Goal: Information Seeking & Learning: Learn about a topic

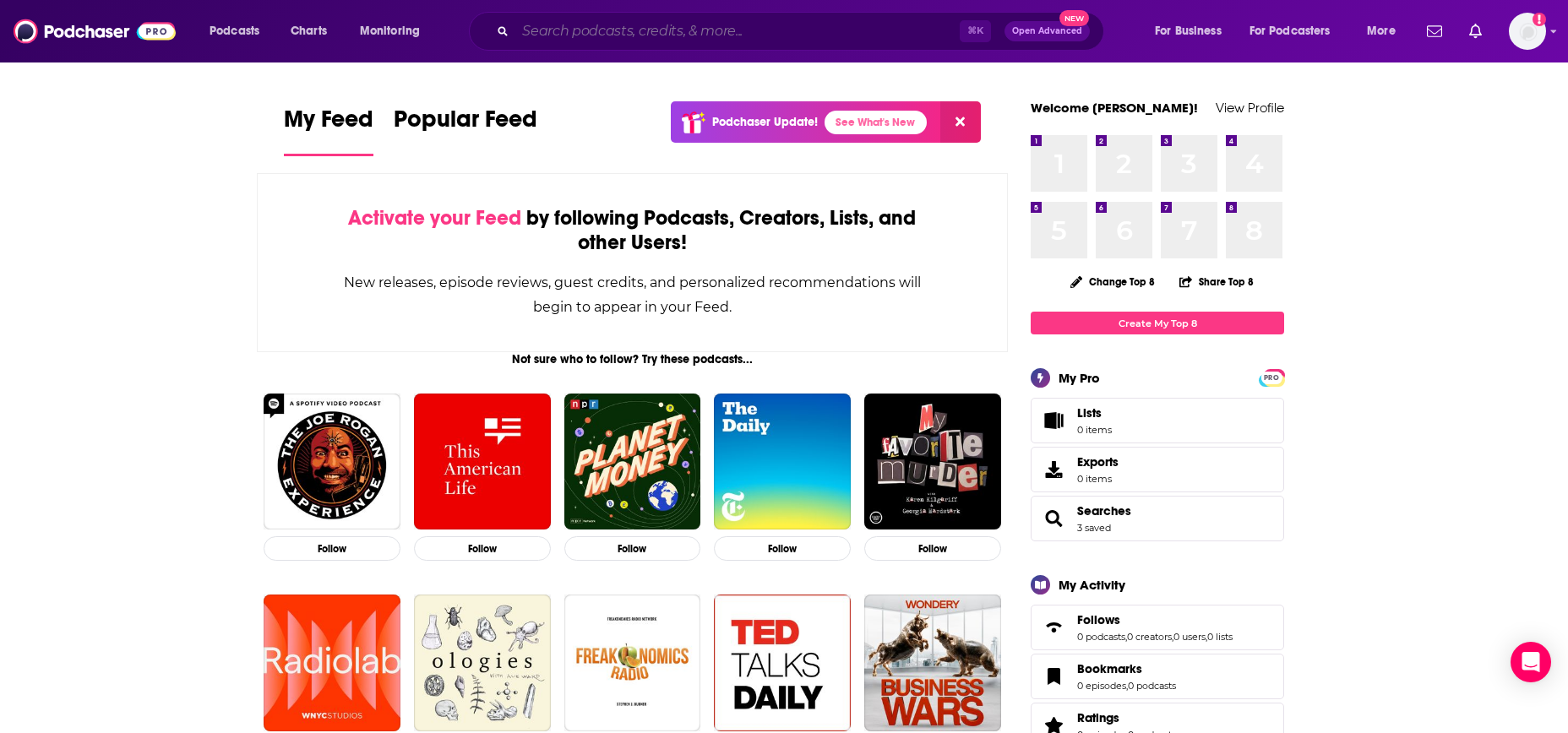
click at [544, 38] on input "Search podcasts, credits, & more..." at bounding box center [737, 31] width 444 height 27
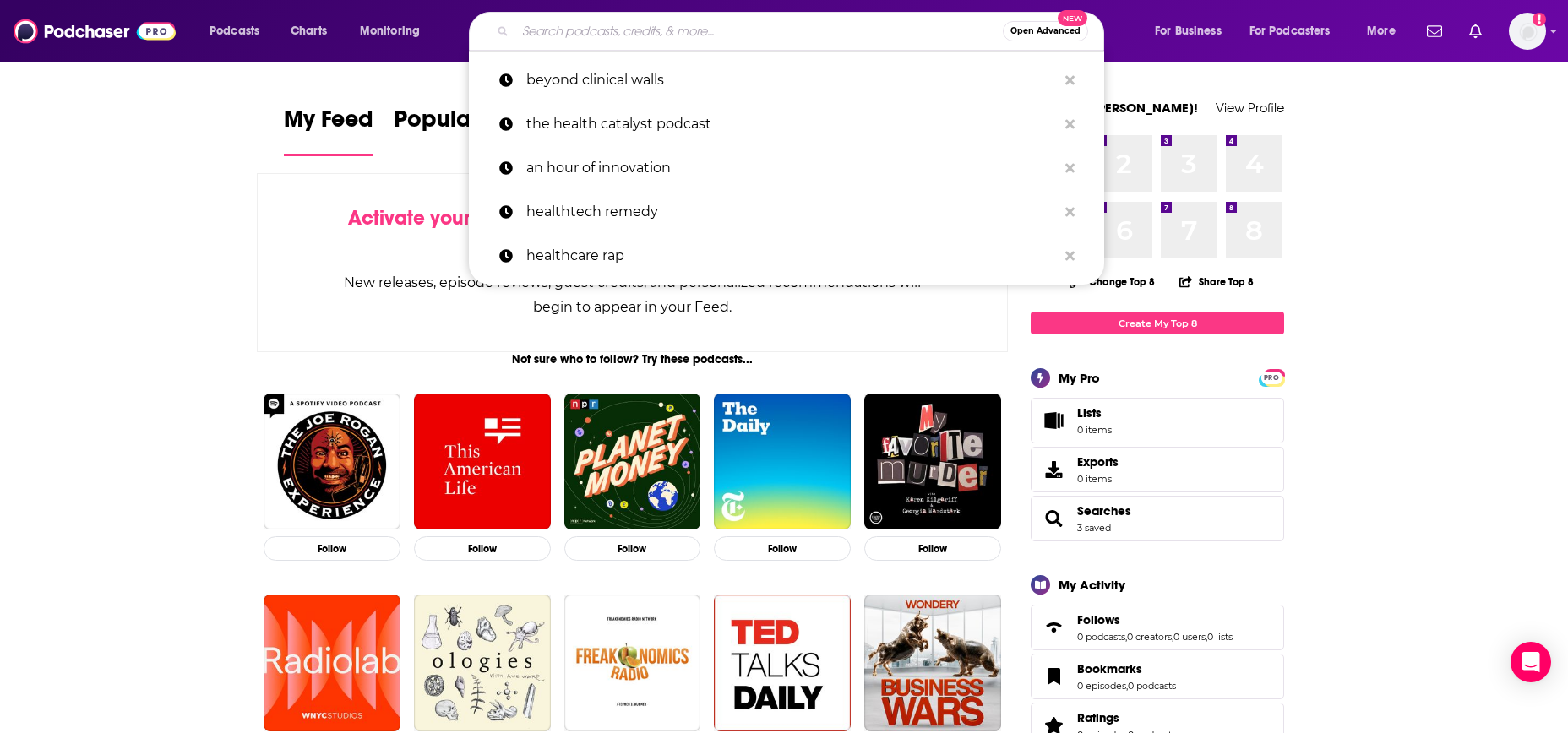
paste input "inspiring women"
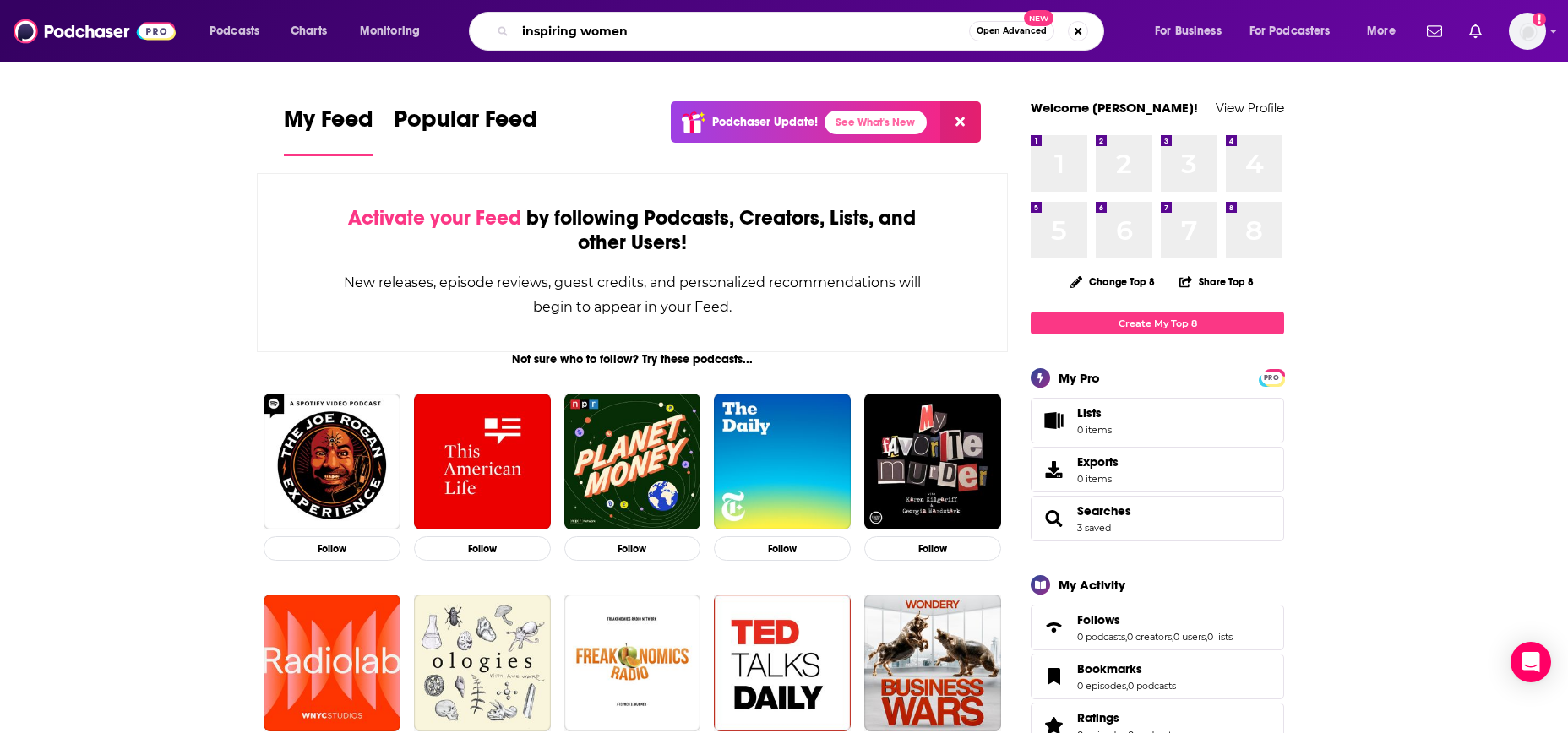
type input "inspiring women"
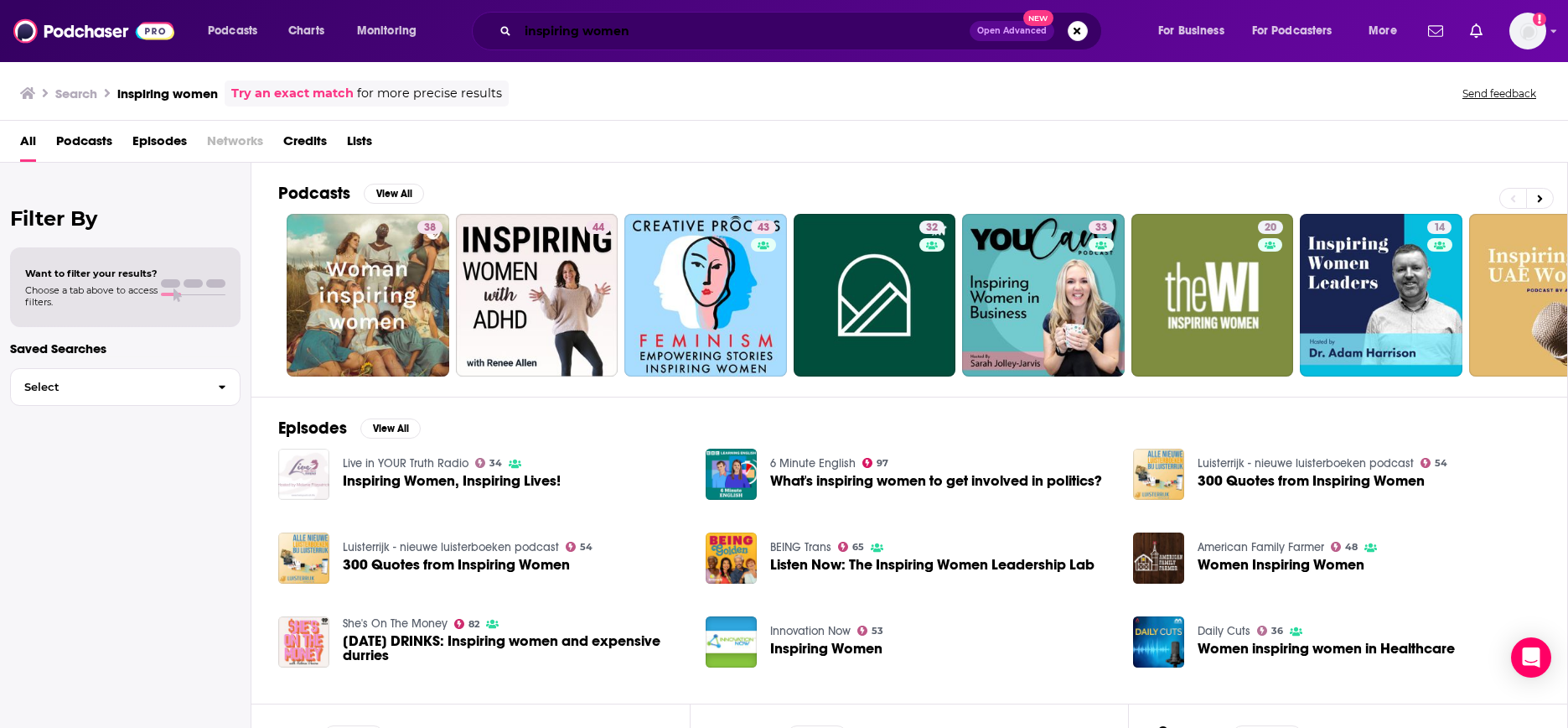
click at [633, 29] on input "inspiring women" at bounding box center [744, 31] width 452 height 26
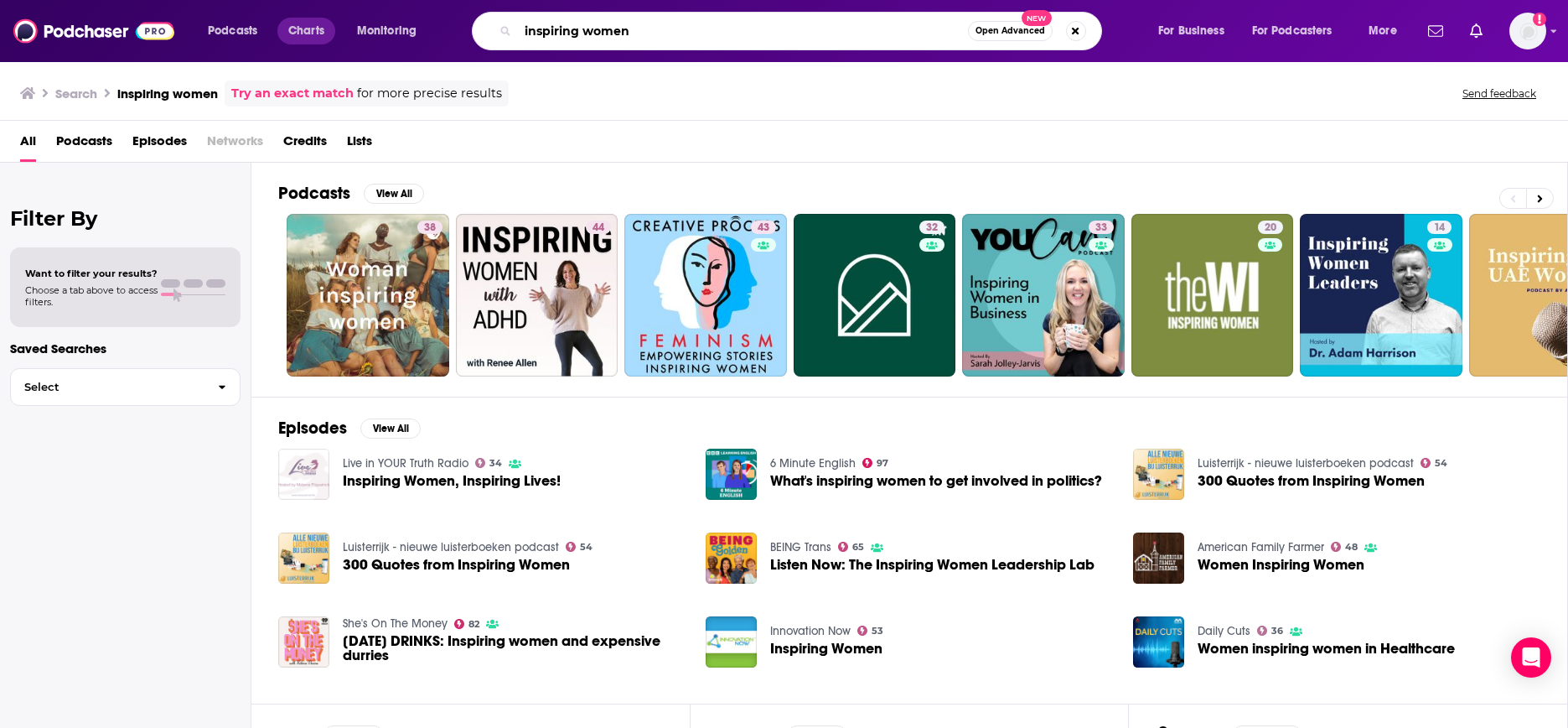
drag, startPoint x: 654, startPoint y: 33, endPoint x: 310, endPoint y: 19, distance: 344.3
click at [310, 19] on div "Podcasts Charts Monitoring inspiring women Open Advanced New For Business For P…" at bounding box center [804, 30] width 1217 height 39
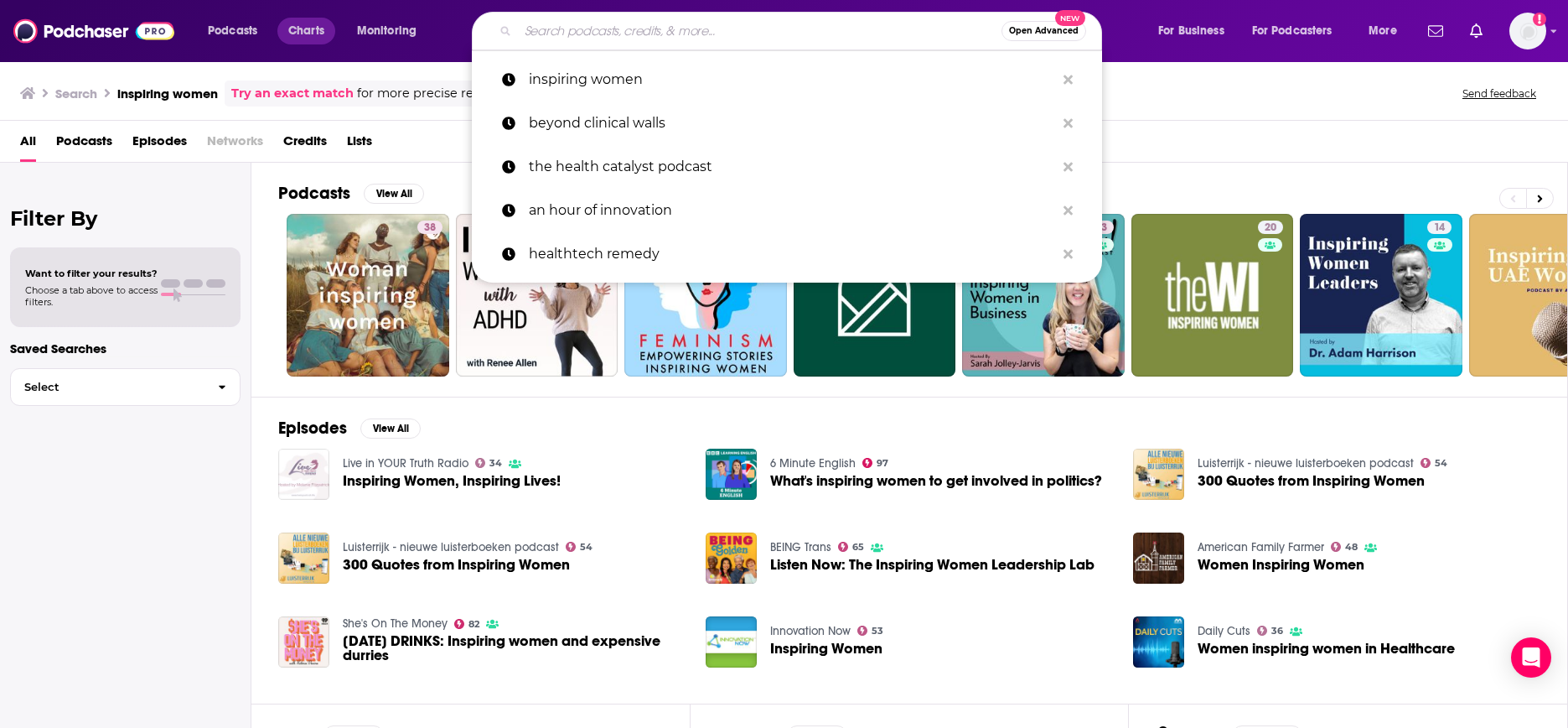
paste input "[URL][DOMAIN_NAME]"
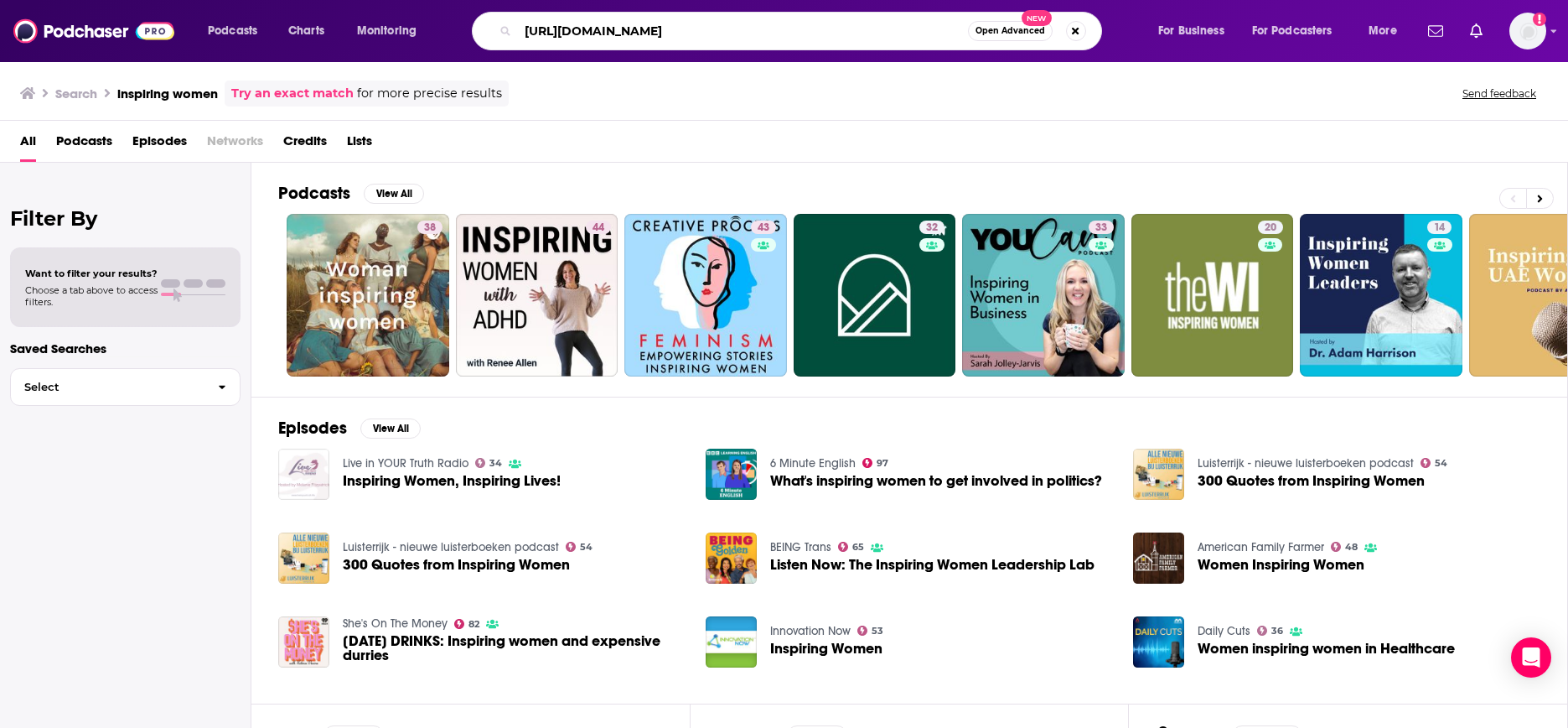
type input "[URL][DOMAIN_NAME]"
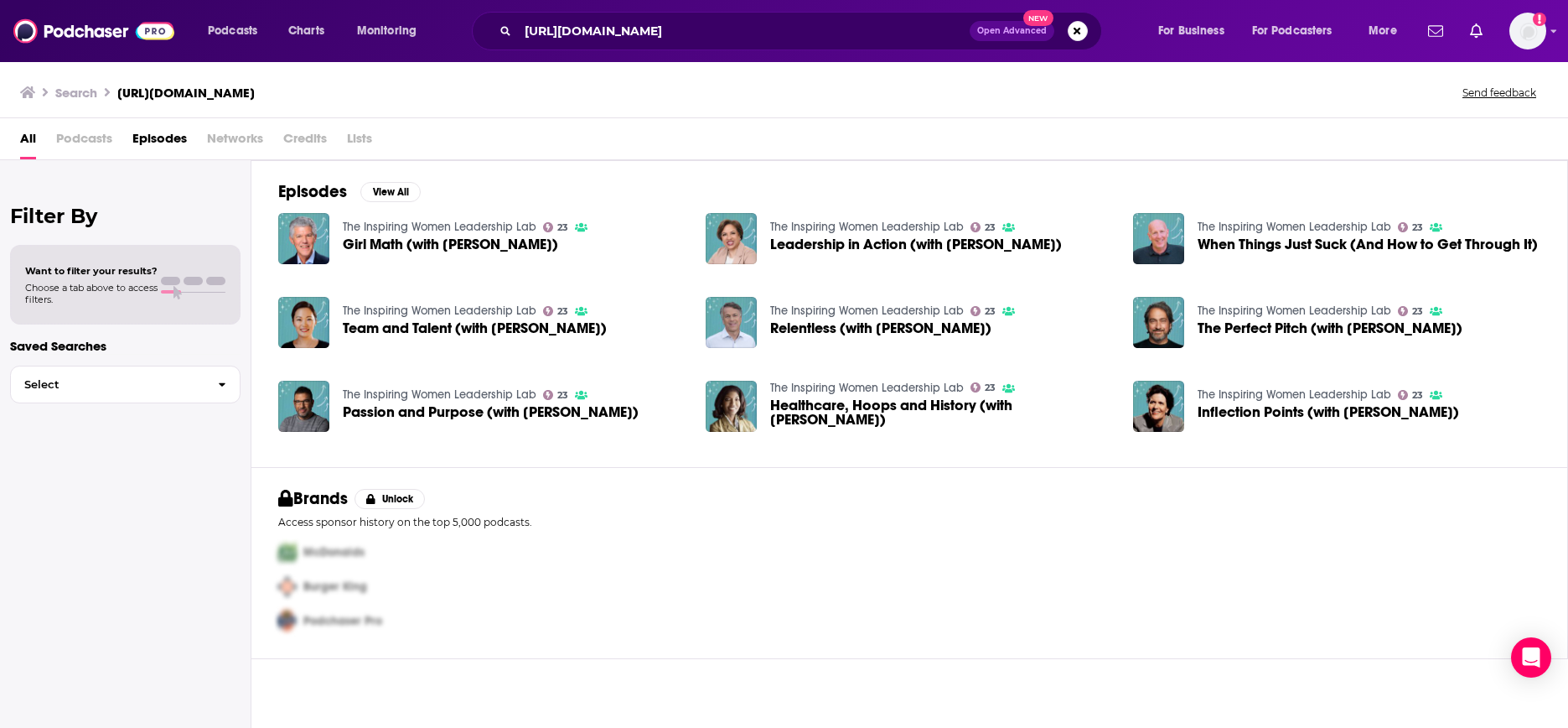
click at [94, 144] on span "Podcasts" at bounding box center [85, 142] width 56 height 35
click at [87, 135] on span "Podcasts" at bounding box center [85, 142] width 56 height 35
click at [101, 140] on span "Podcasts" at bounding box center [85, 142] width 56 height 35
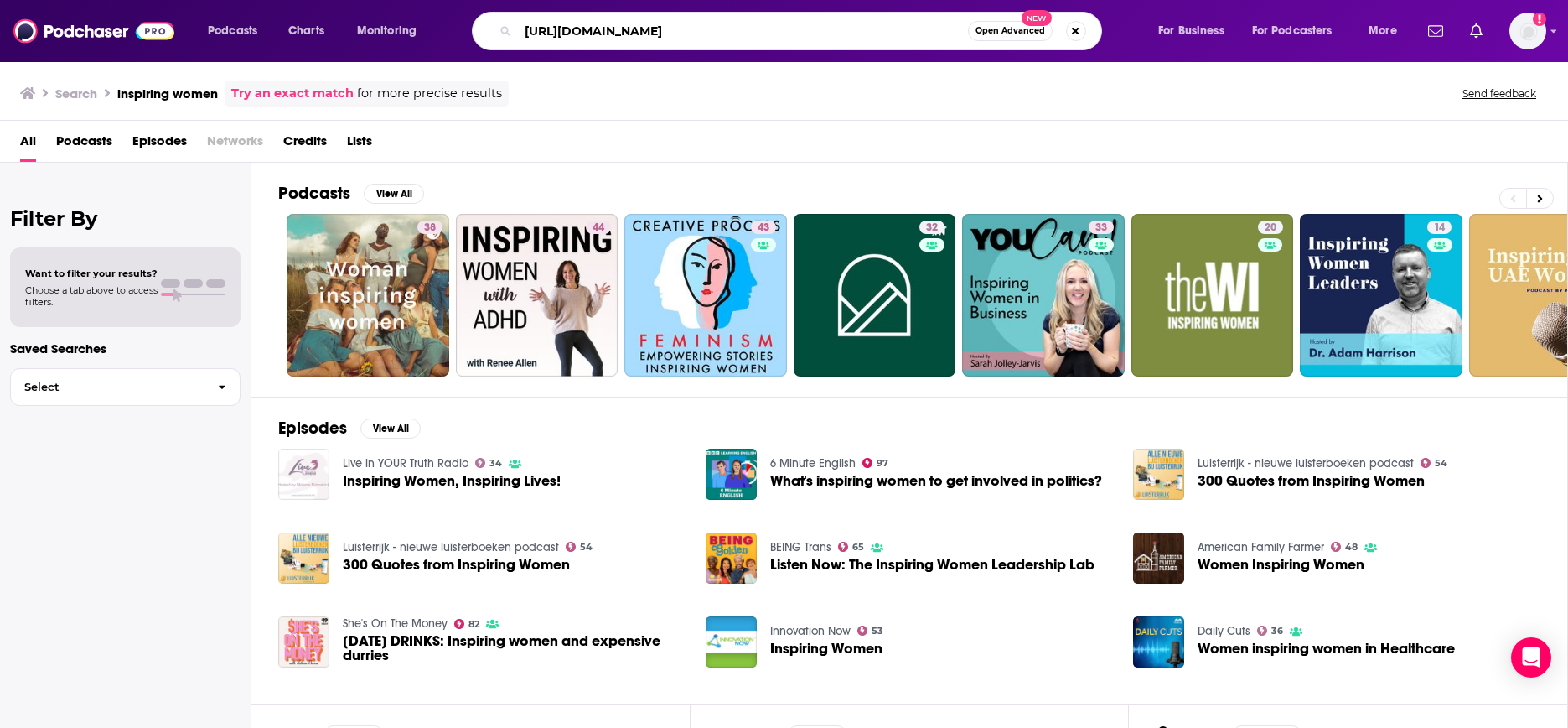
click at [601, 32] on input "[URL][DOMAIN_NAME]" at bounding box center [743, 31] width 450 height 26
drag, startPoint x: 726, startPoint y: 37, endPoint x: 405, endPoint y: 25, distance: 321.2
click at [417, 25] on div "Podcasts Charts Monitoring [URL][DOMAIN_NAME] Open Advanced New For Business Fo…" at bounding box center [804, 30] width 1217 height 39
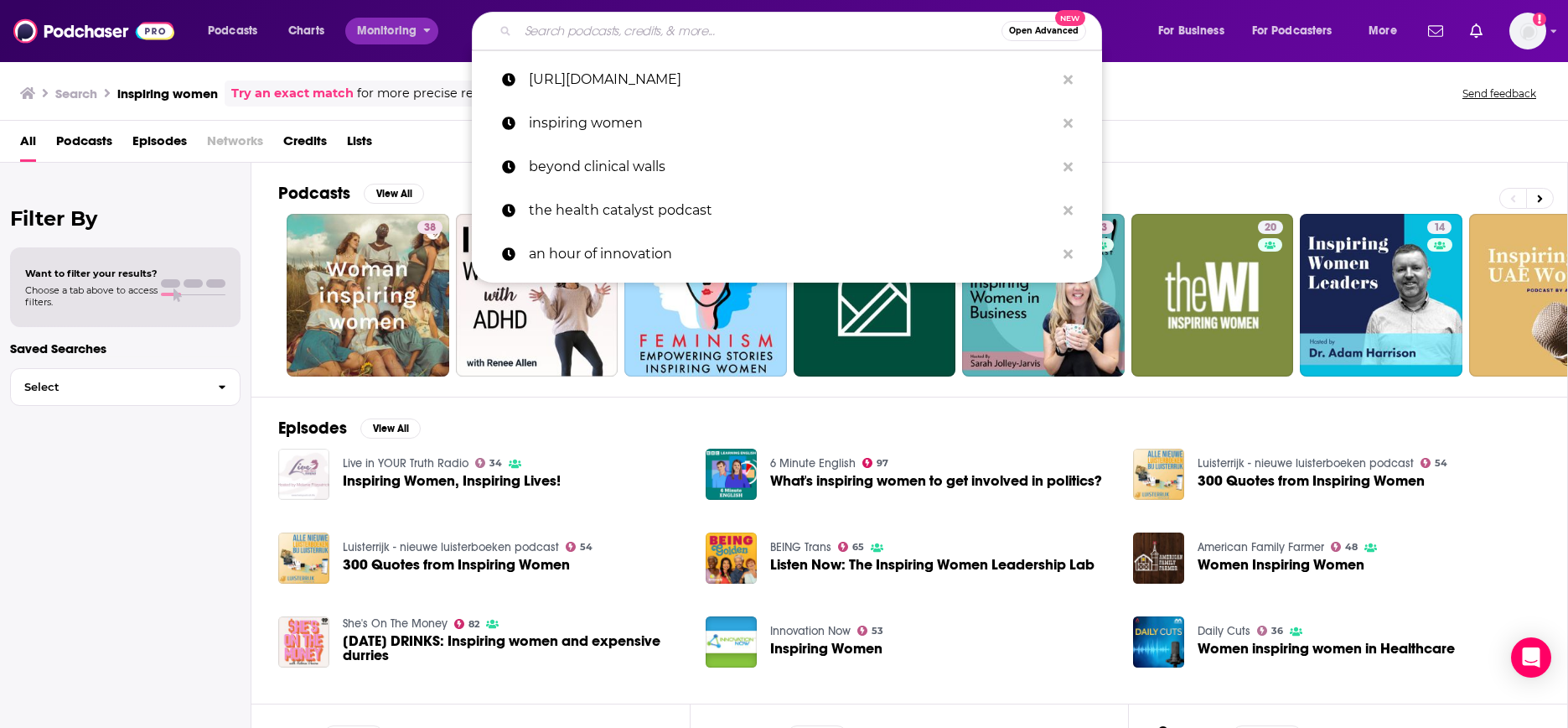
paste input "The Inspiring Women Leadership Lab"
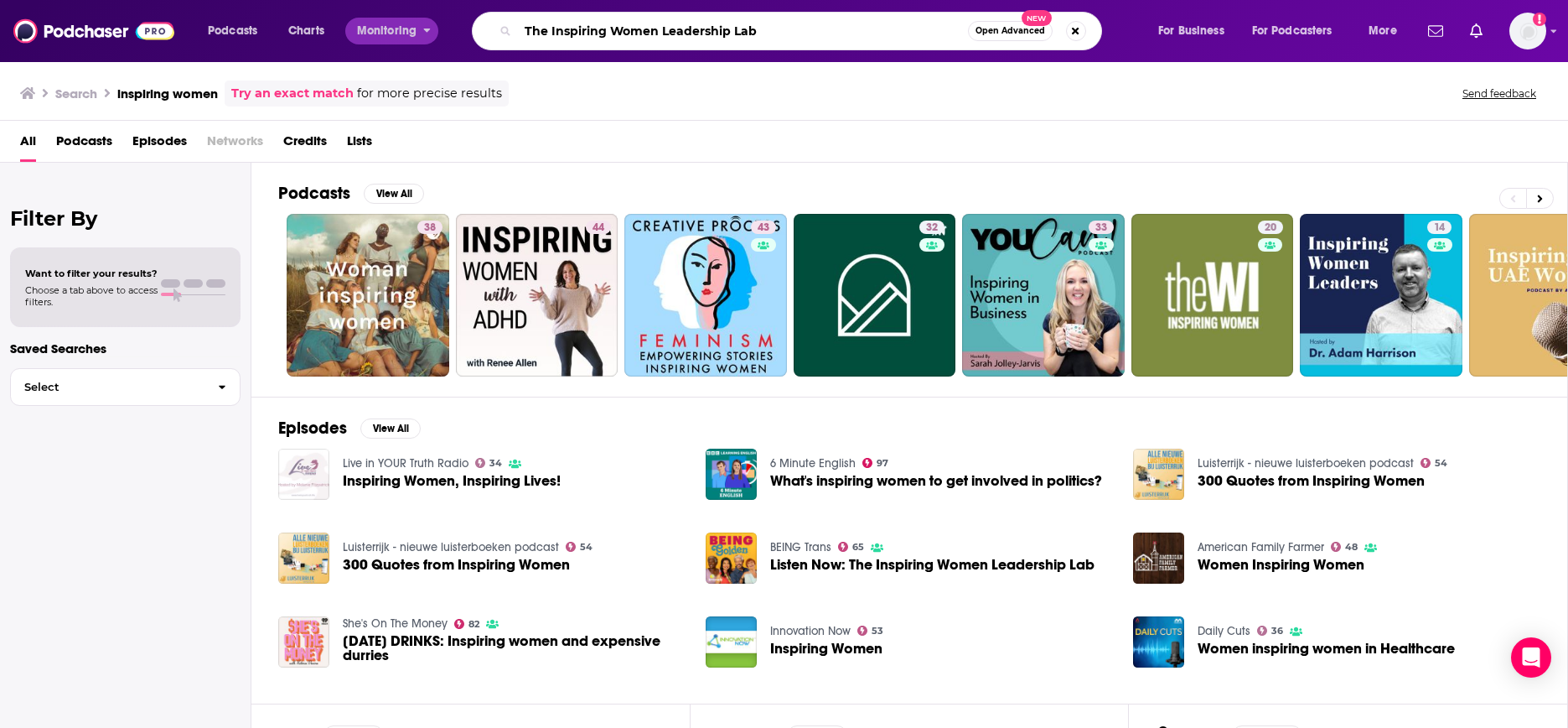
type input "The Inspiring Women Leadership Lab"
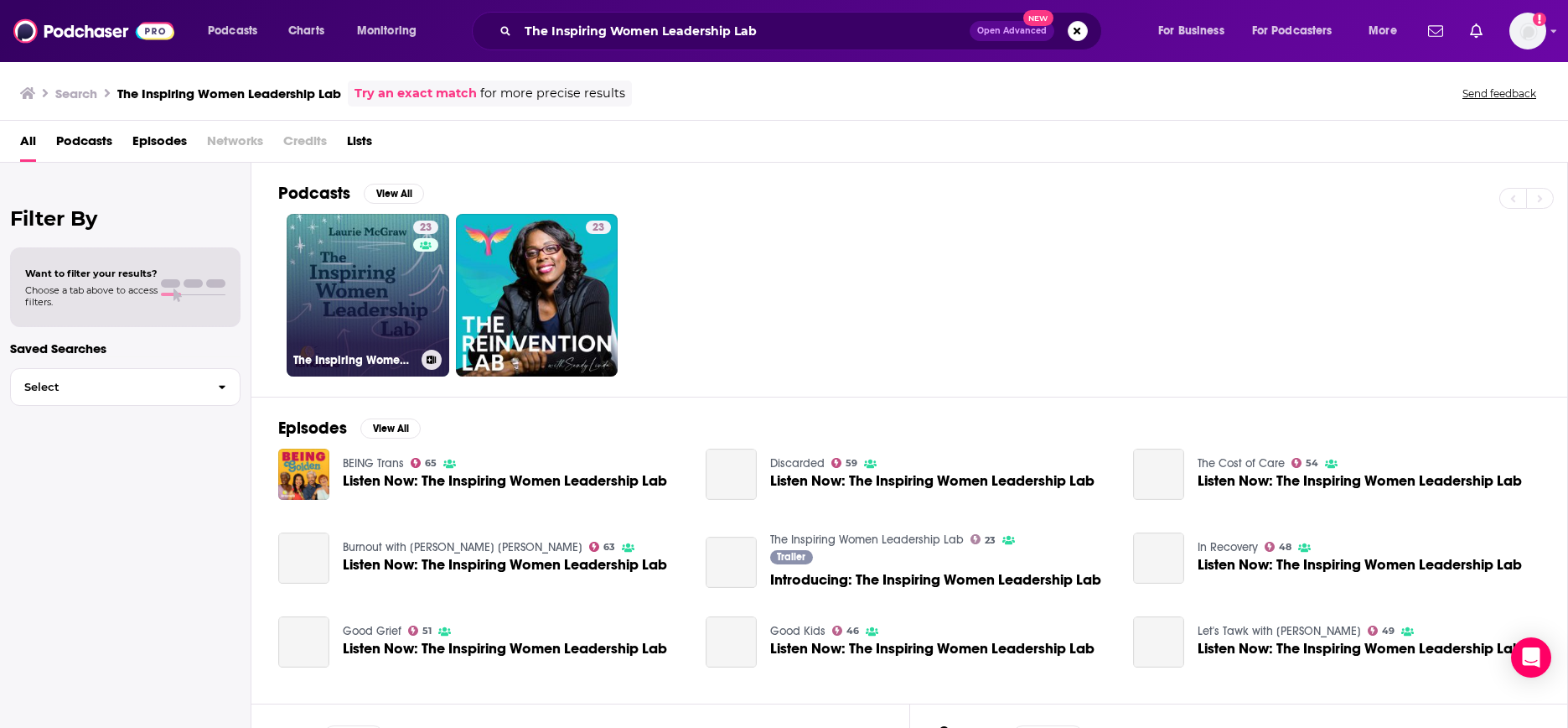
click at [417, 298] on div "23" at bounding box center [427, 284] width 29 height 129
